Goal: Use online tool/utility: Utilize a website feature to perform a specific function

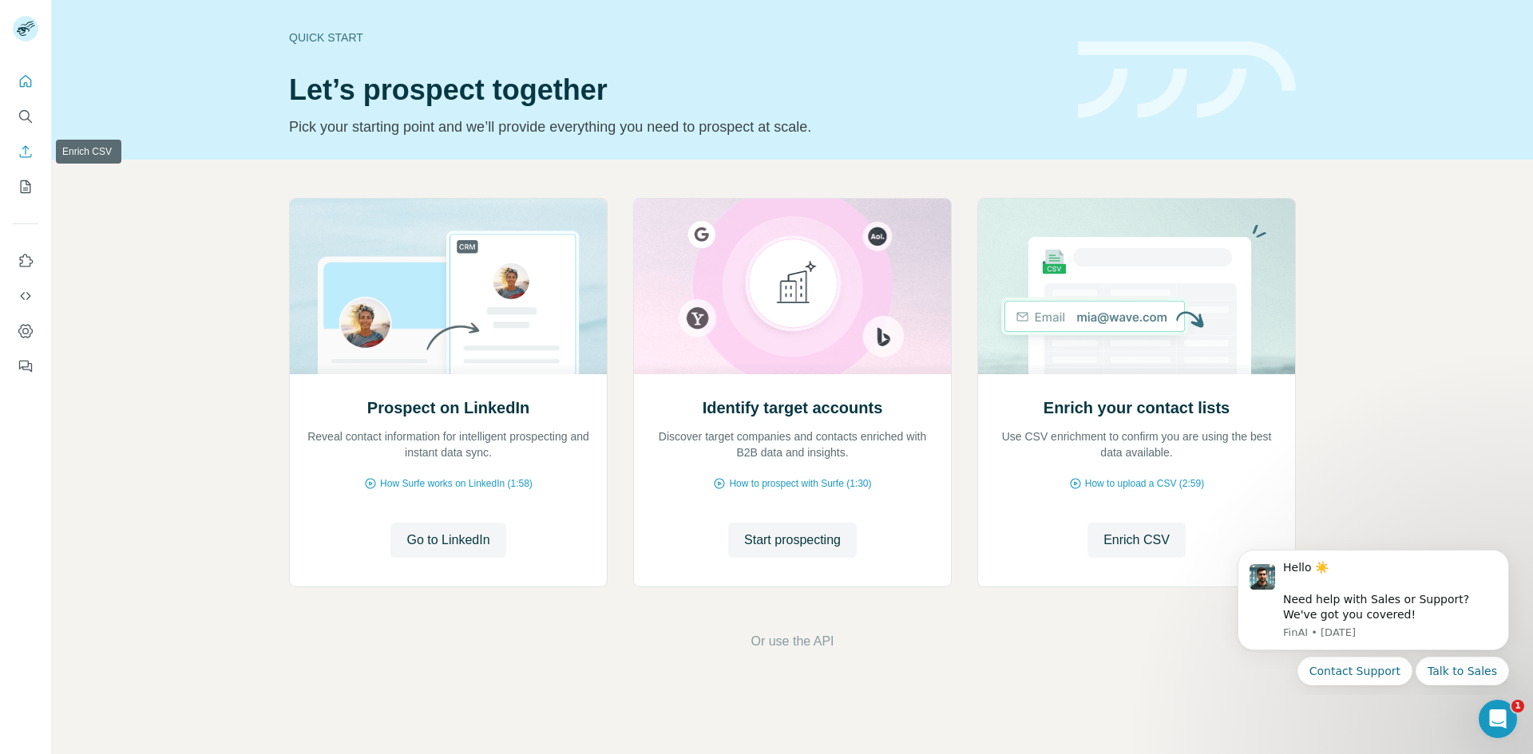
click at [23, 157] on icon "Enrich CSV" at bounding box center [26, 151] width 12 height 12
